Goal: Find specific page/section: Find specific page/section

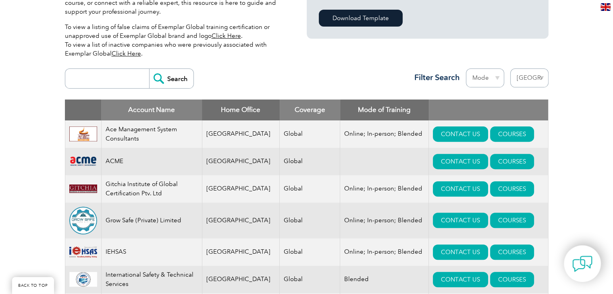
scroll to position [221, 0]
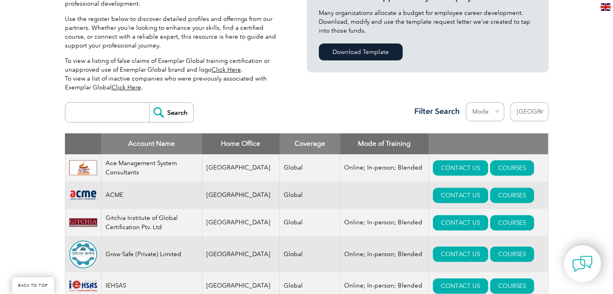
click at [530, 116] on select "Region Australia Bahrain Bangladesh Brazil Canada Colombia Dominican Republic E…" at bounding box center [529, 111] width 38 height 19
select select "[GEOGRAPHIC_DATA]"
click at [510, 102] on select "Region Australia Bahrain Bangladesh Brazil Canada Colombia Dominican Republic E…" at bounding box center [529, 111] width 38 height 19
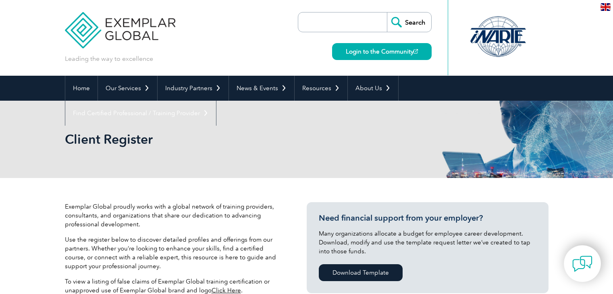
select select "[GEOGRAPHIC_DATA]"
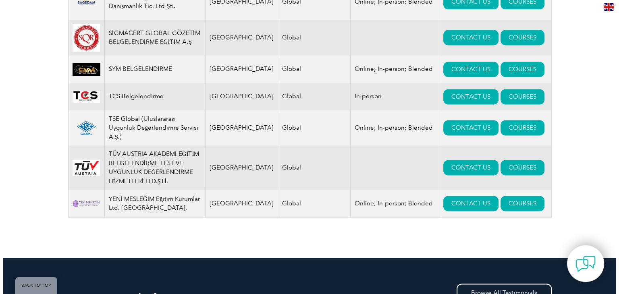
scroll to position [1118, 0]
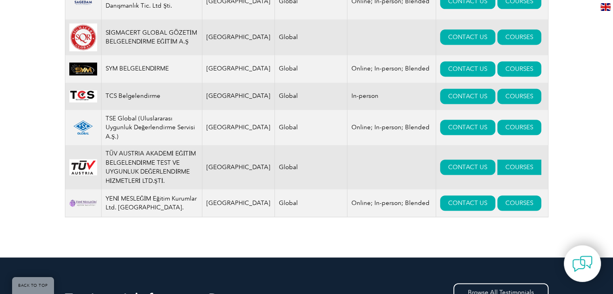
click at [497, 161] on link "COURSES" at bounding box center [519, 166] width 44 height 15
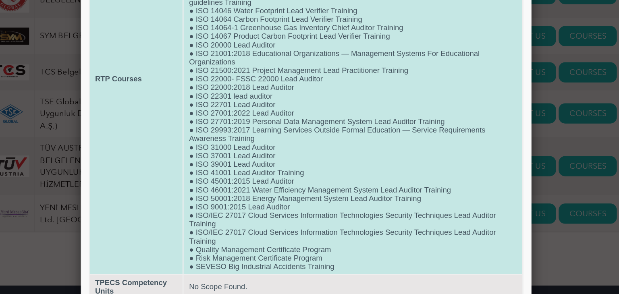
scroll to position [114, 0]
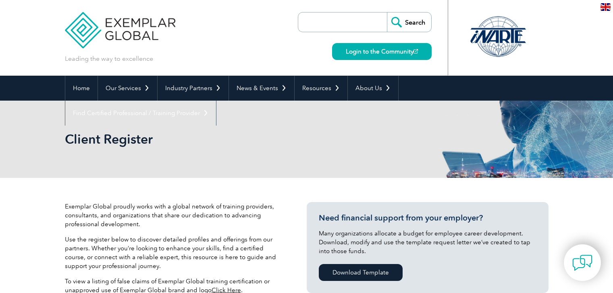
select select "[GEOGRAPHIC_DATA]"
